Goal: Task Accomplishment & Management: Use online tool/utility

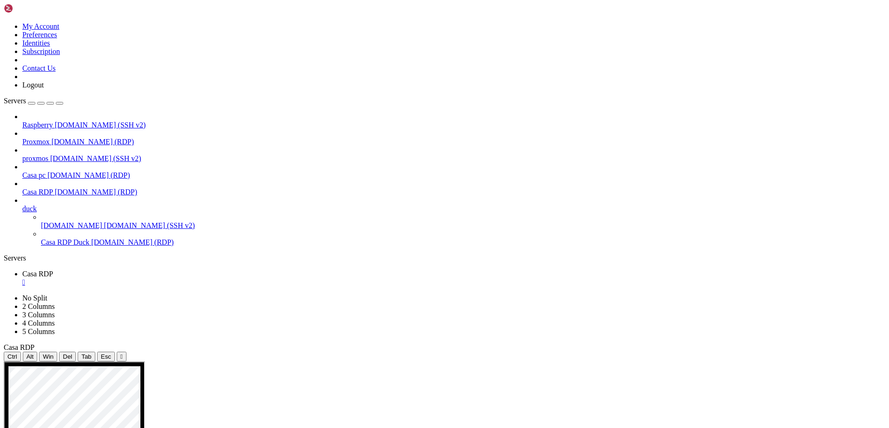
drag, startPoint x: 187, startPoint y: 627, endPoint x: 197, endPoint y: 626, distance: 9.8
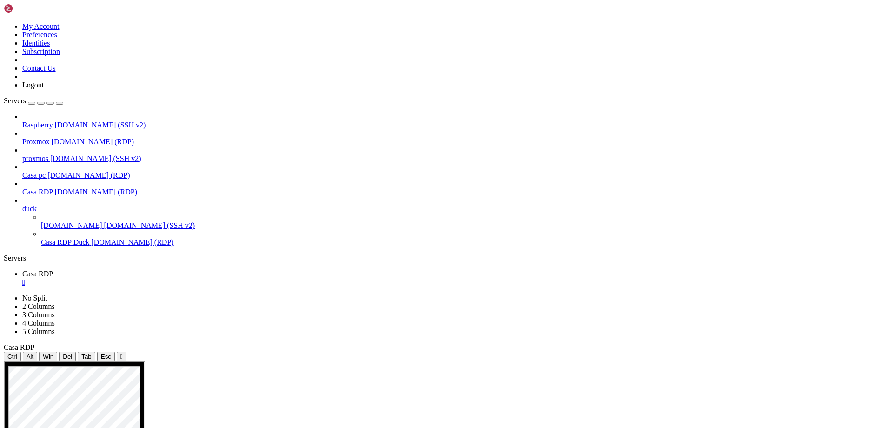
drag, startPoint x: 445, startPoint y: 608, endPoint x: 465, endPoint y: 607, distance: 20.0
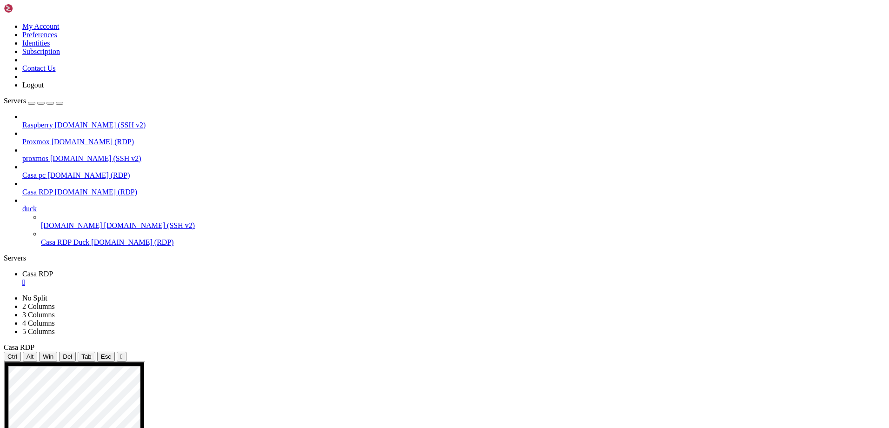
drag, startPoint x: 488, startPoint y: 653, endPoint x: 462, endPoint y: 651, distance: 26.2
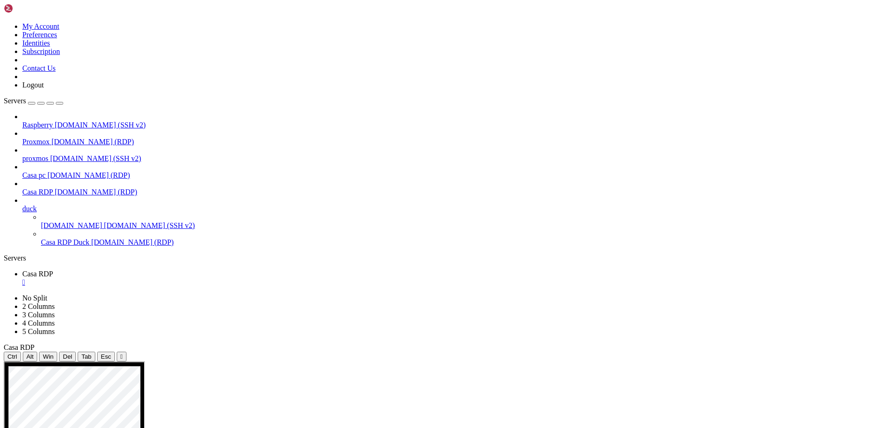
drag, startPoint x: 284, startPoint y: 600, endPoint x: 295, endPoint y: 507, distance: 93.7
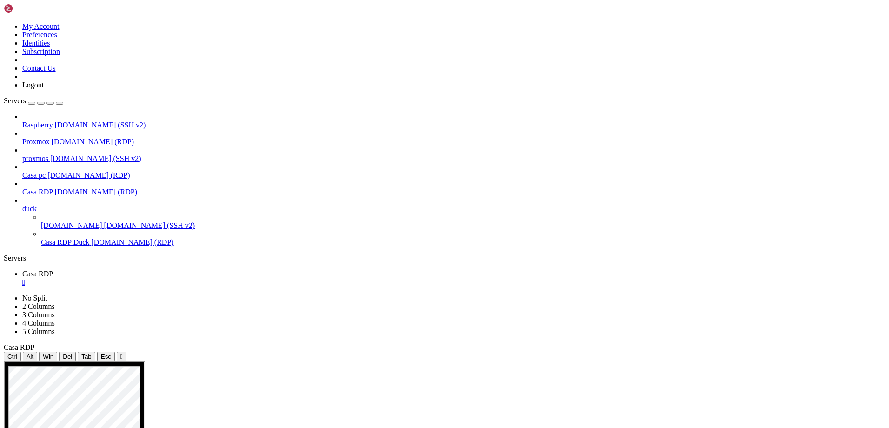
drag, startPoint x: 256, startPoint y: 611, endPoint x: 286, endPoint y: 610, distance: 29.8
